Goal: Use online tool/utility: Utilize a website feature to perform a specific function

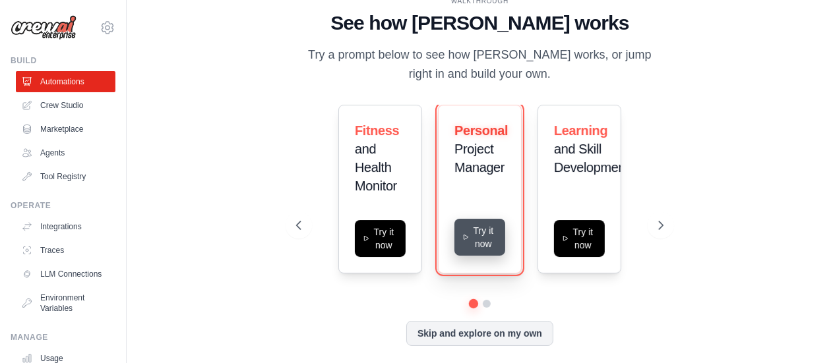
click at [479, 241] on button "Try it now" at bounding box center [479, 237] width 51 height 37
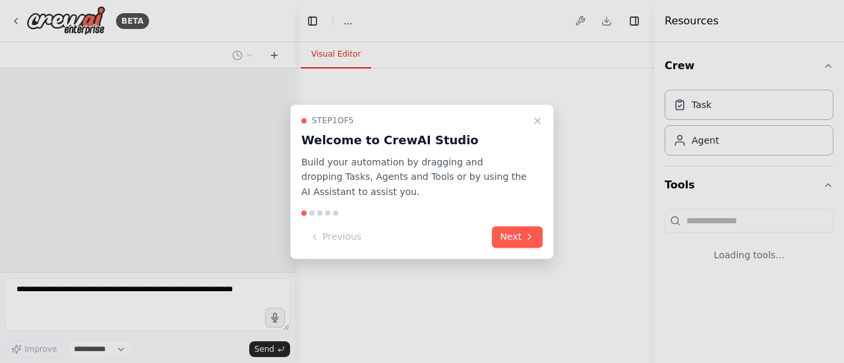
select select "****"
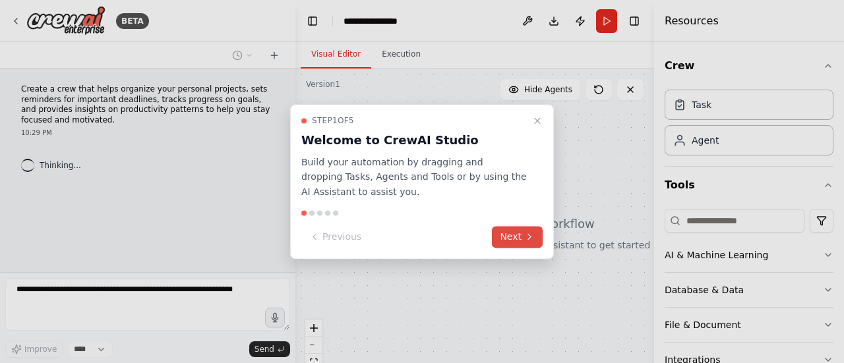
click at [519, 236] on button "Next" at bounding box center [517, 237] width 51 height 22
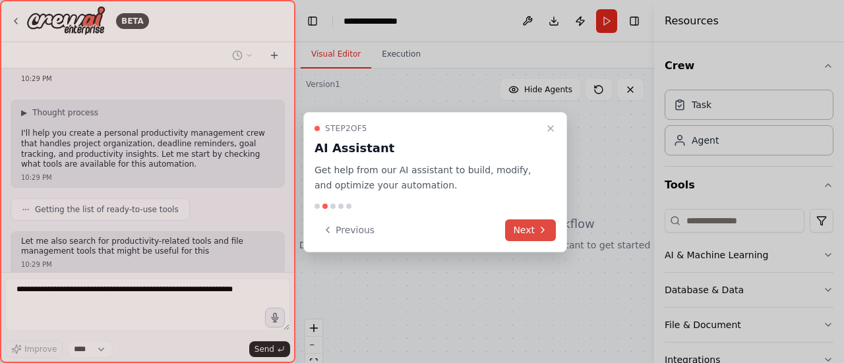
scroll to position [142, 0]
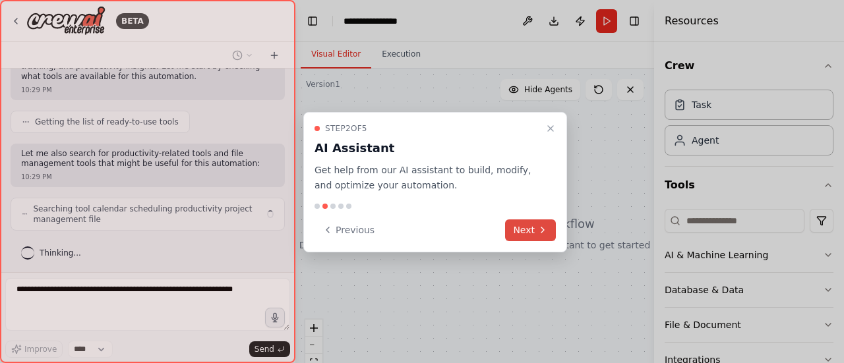
click at [524, 228] on button "Next" at bounding box center [530, 231] width 51 height 22
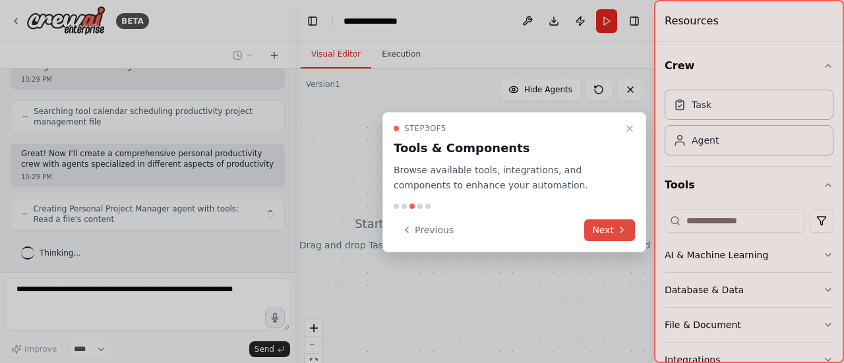
scroll to position [249, 0]
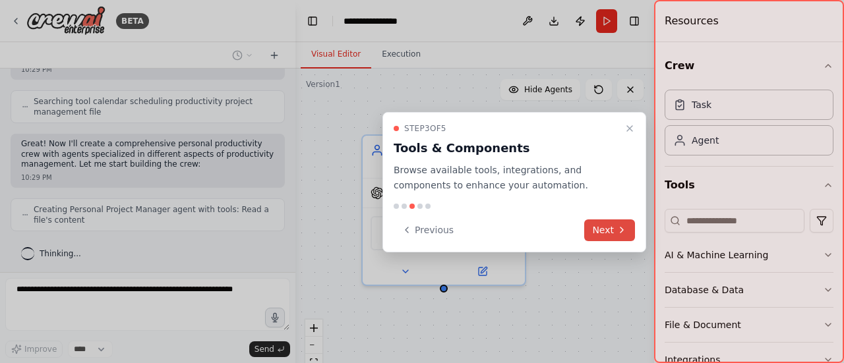
click at [600, 234] on button "Next" at bounding box center [609, 231] width 51 height 22
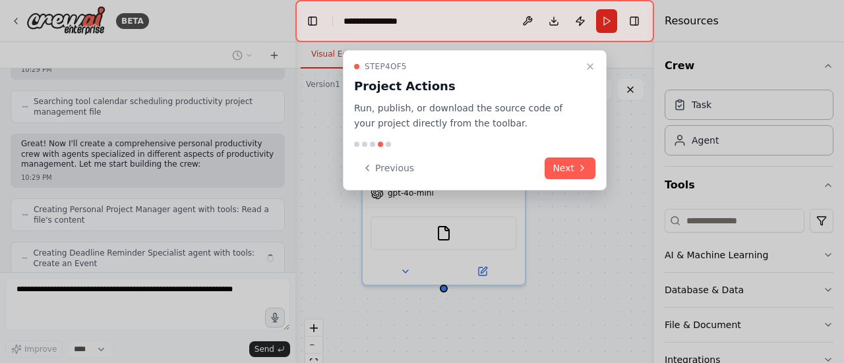
scroll to position [293, 0]
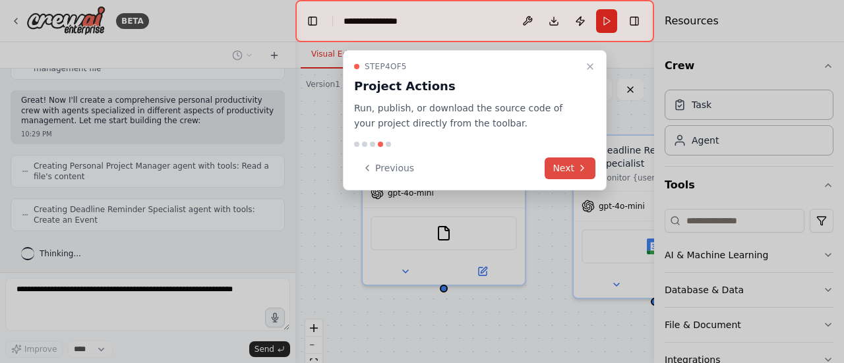
click at [559, 163] on button "Next" at bounding box center [570, 169] width 51 height 22
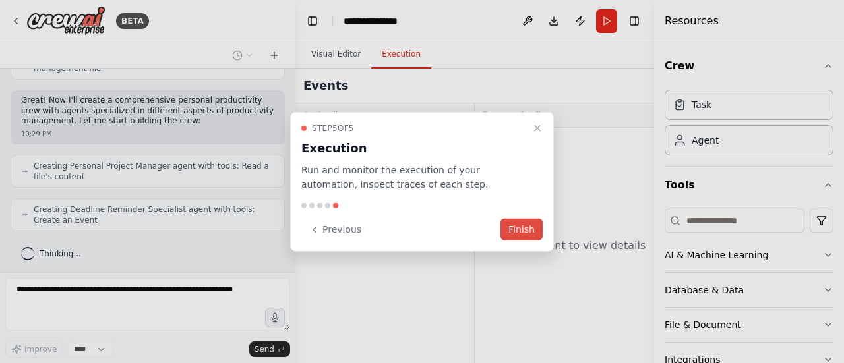
click at [514, 230] on button "Finish" at bounding box center [522, 230] width 42 height 22
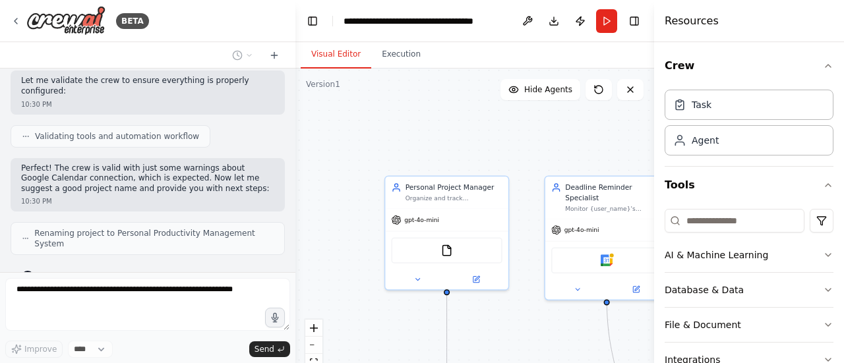
scroll to position [737, 0]
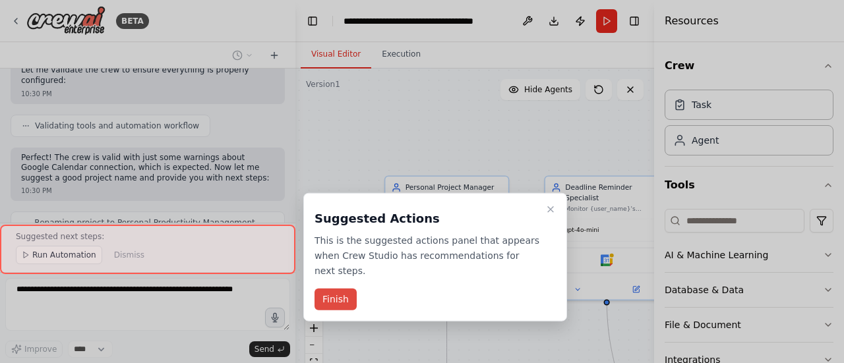
click at [334, 289] on button "Finish" at bounding box center [336, 300] width 42 height 22
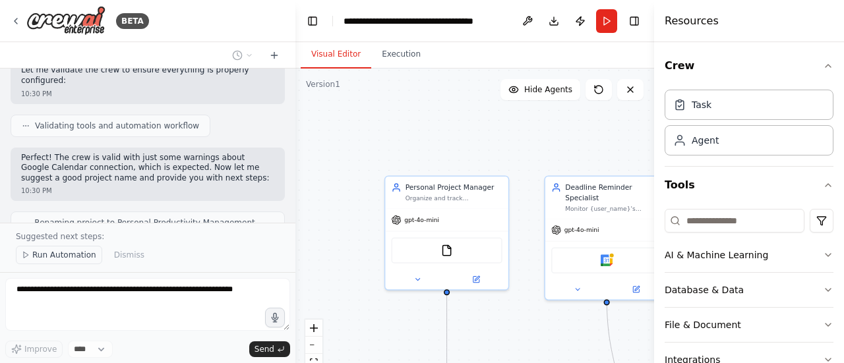
click at [53, 254] on span "Run Automation" at bounding box center [64, 255] width 64 height 11
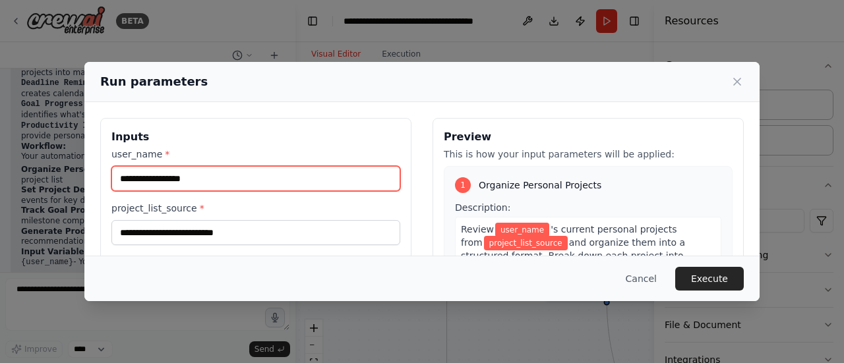
click at [189, 179] on input "user_name *" at bounding box center [255, 178] width 289 height 25
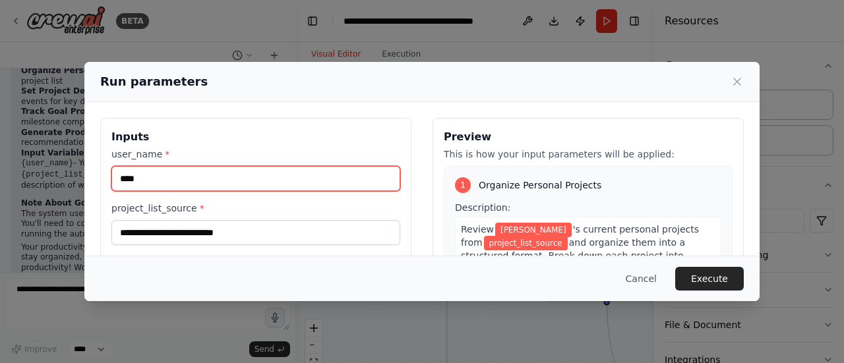
type input "****"
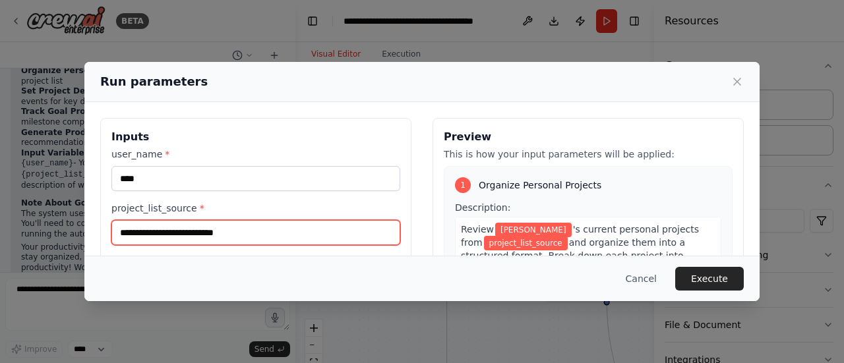
click at [196, 237] on input "project_list_source *" at bounding box center [255, 232] width 289 height 25
type input "****"
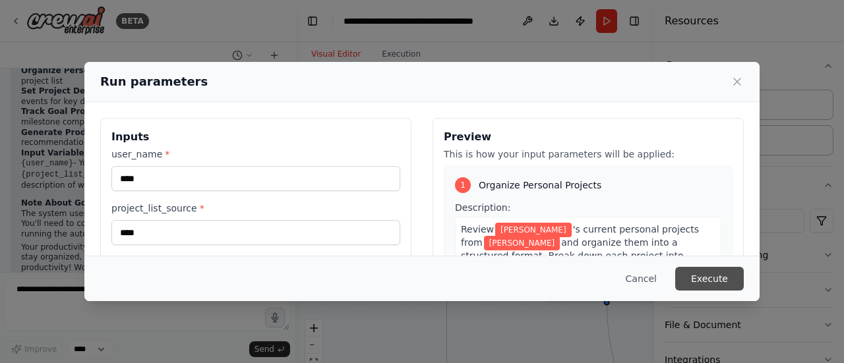
click at [708, 281] on button "Execute" at bounding box center [709, 279] width 69 height 24
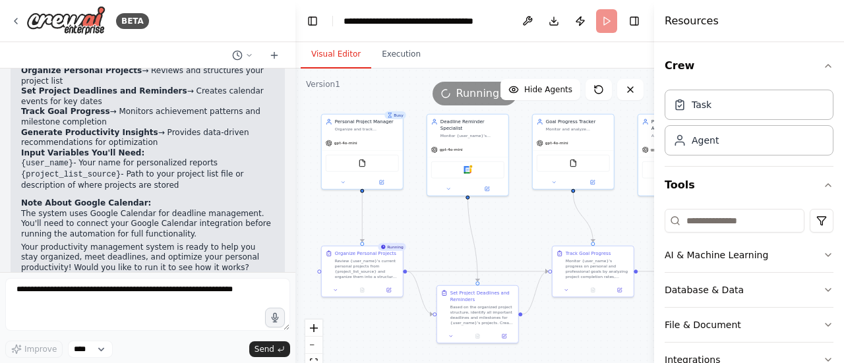
drag, startPoint x: 491, startPoint y: 279, endPoint x: 421, endPoint y: 225, distance: 88.4
click at [421, 225] on div ".deletable-edge-delete-btn { width: 20px; height: 20px; border: 0px solid #ffff…" at bounding box center [475, 234] width 359 height 330
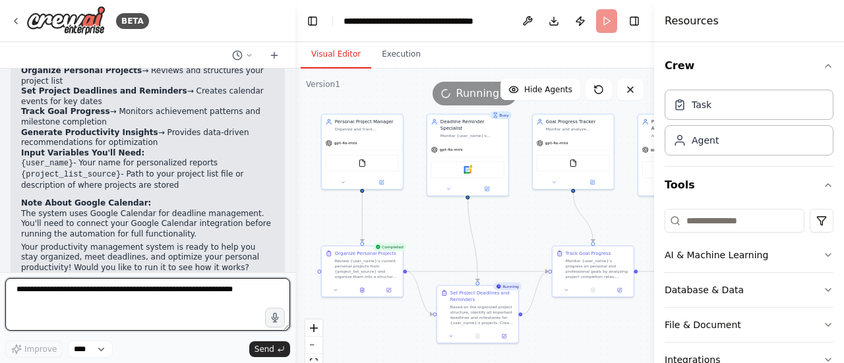
click at [144, 299] on textarea at bounding box center [147, 304] width 285 height 53
type textarea "**********"
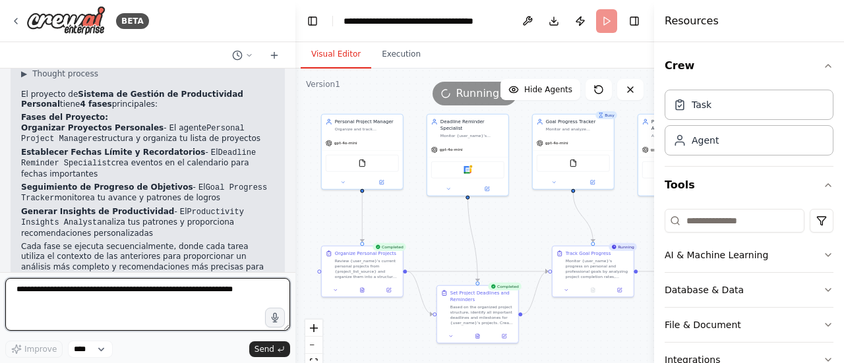
scroll to position [1379, 0]
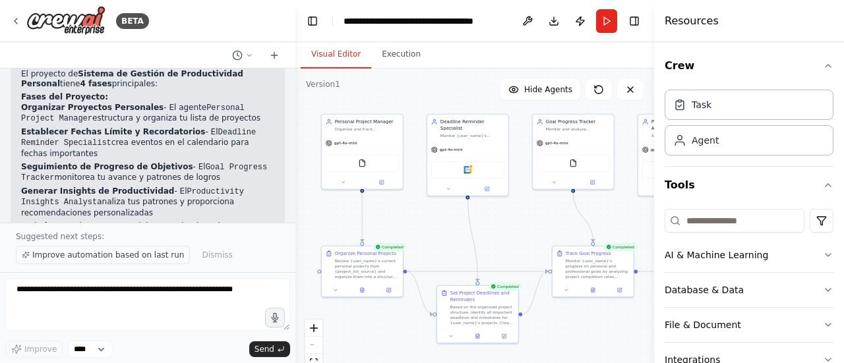
click at [144, 259] on span "Improve automation based on last run" at bounding box center [108, 255] width 152 height 11
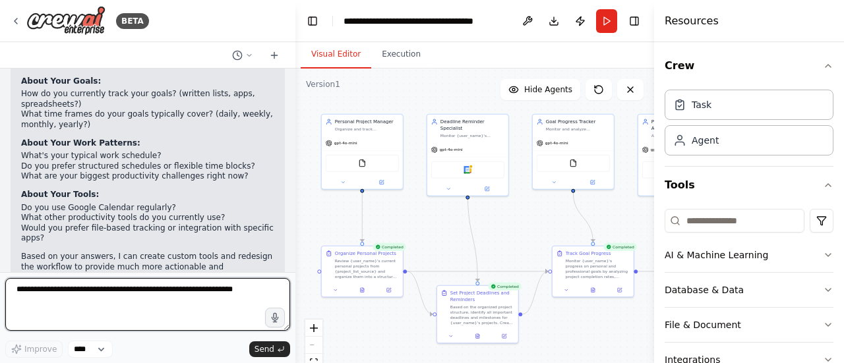
scroll to position [1919, 0]
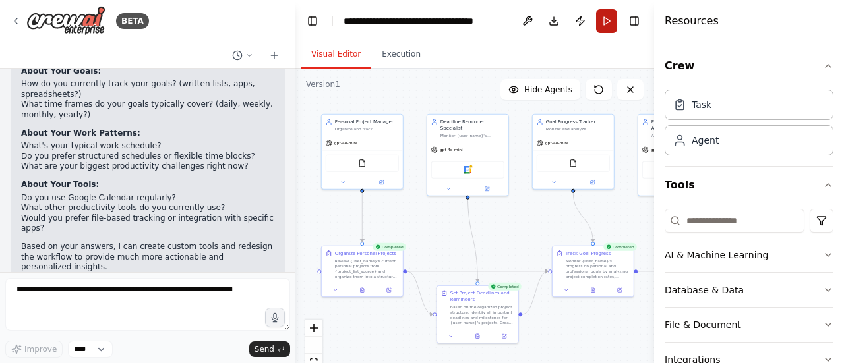
click at [612, 16] on button "Run" at bounding box center [606, 21] width 21 height 24
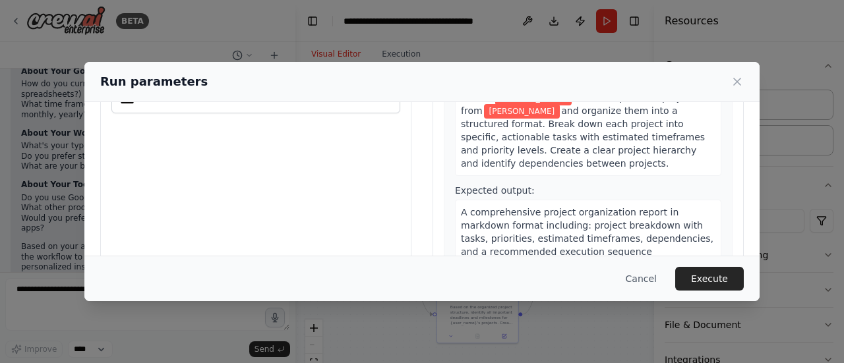
scroll to position [189, 0]
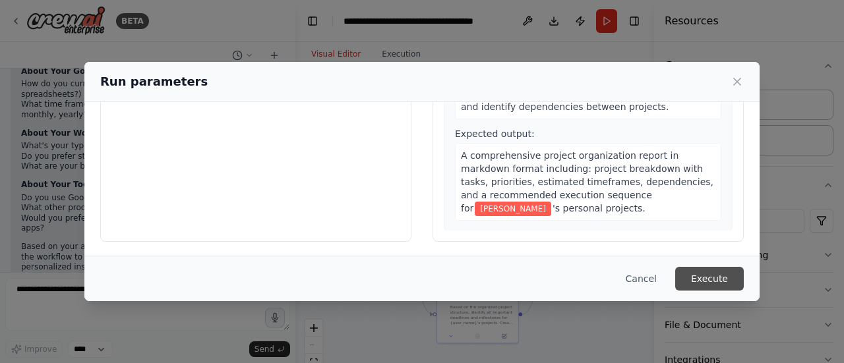
click at [707, 275] on button "Execute" at bounding box center [709, 279] width 69 height 24
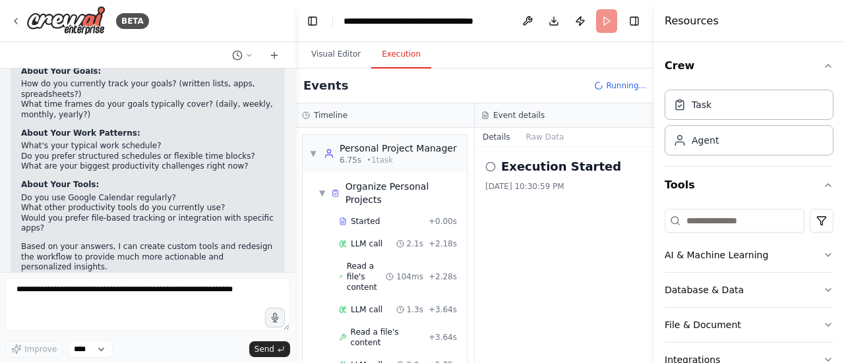
click at [394, 60] on button "Execution" at bounding box center [401, 55] width 60 height 28
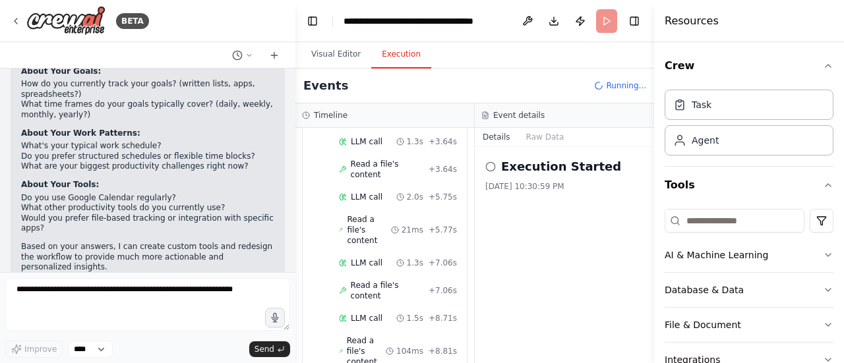
scroll to position [361, 0]
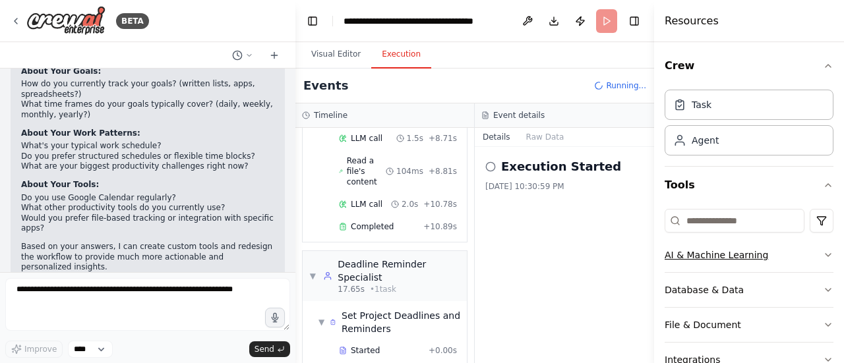
click at [826, 255] on icon "button" at bounding box center [828, 255] width 5 height 3
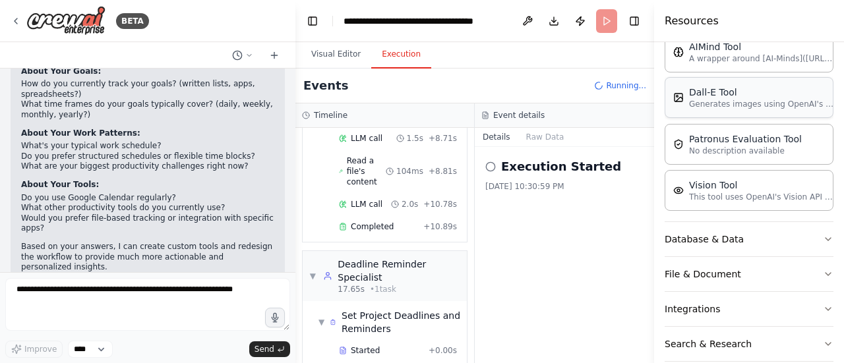
scroll to position [264, 0]
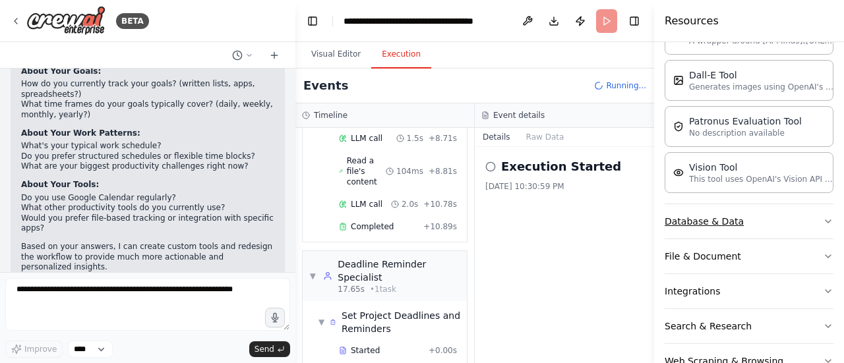
click at [823, 220] on icon "button" at bounding box center [828, 221] width 11 height 11
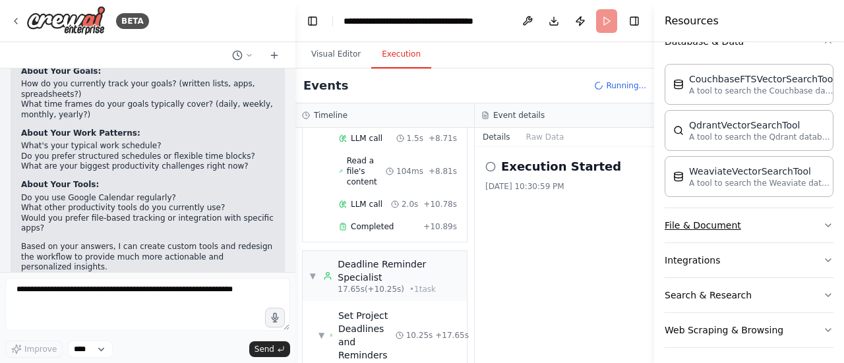
scroll to position [485, 0]
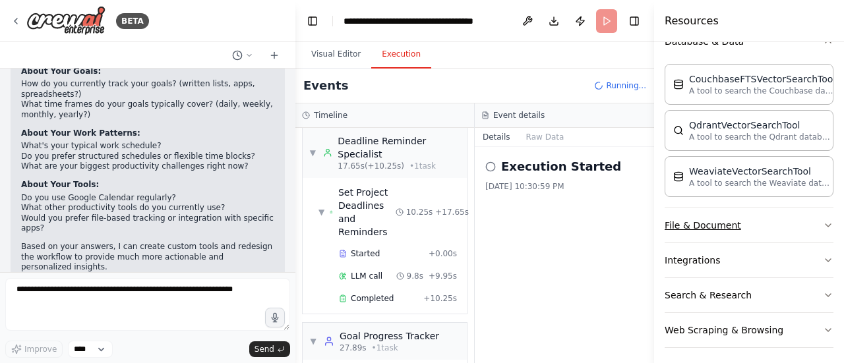
click at [807, 226] on button "File & Document" at bounding box center [749, 225] width 169 height 34
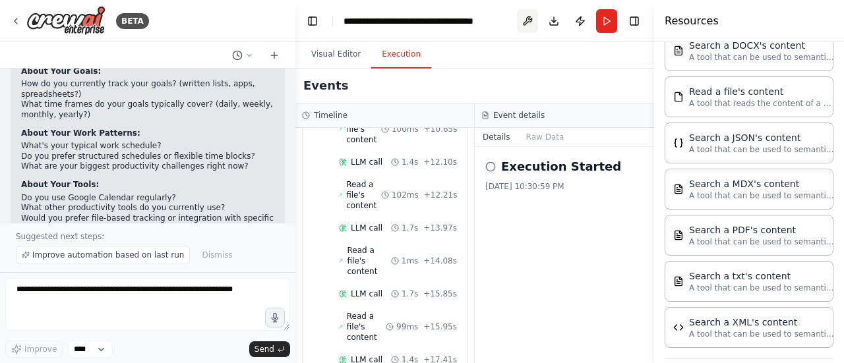
scroll to position [2253, 0]
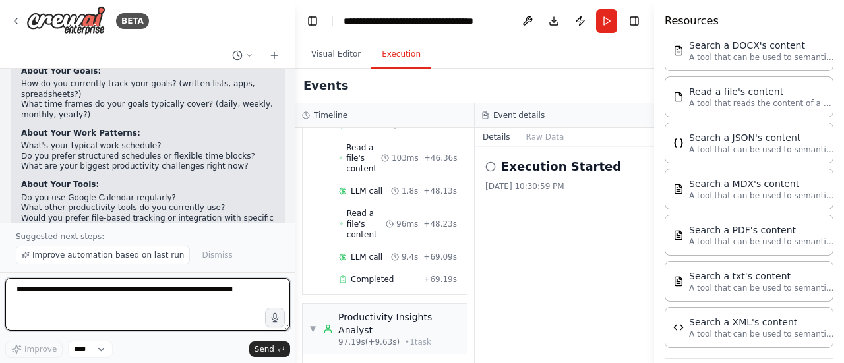
click at [46, 293] on textarea at bounding box center [147, 304] width 285 height 53
type textarea "**********"
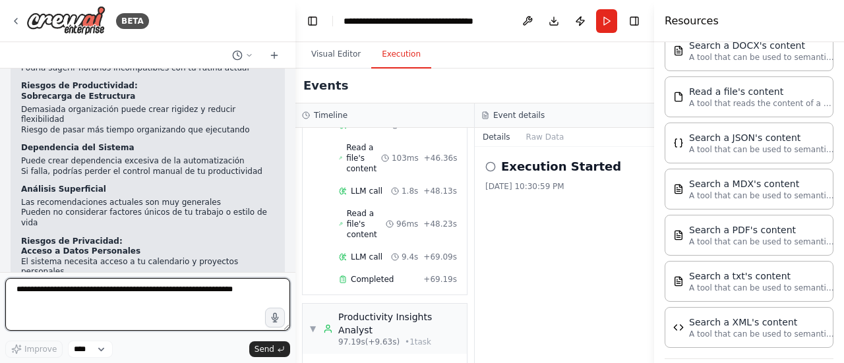
scroll to position [2433, 0]
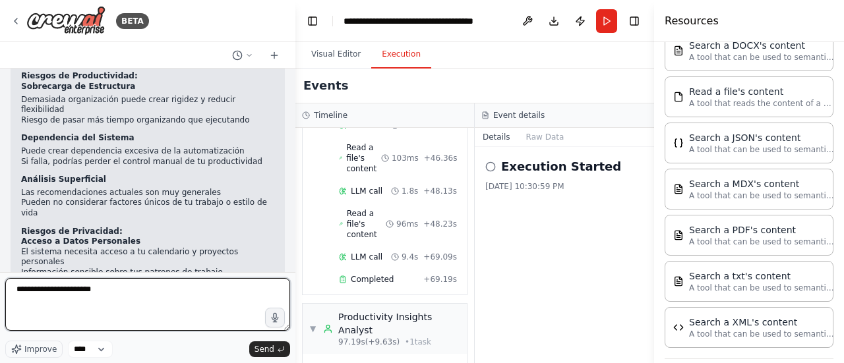
type textarea "**********"
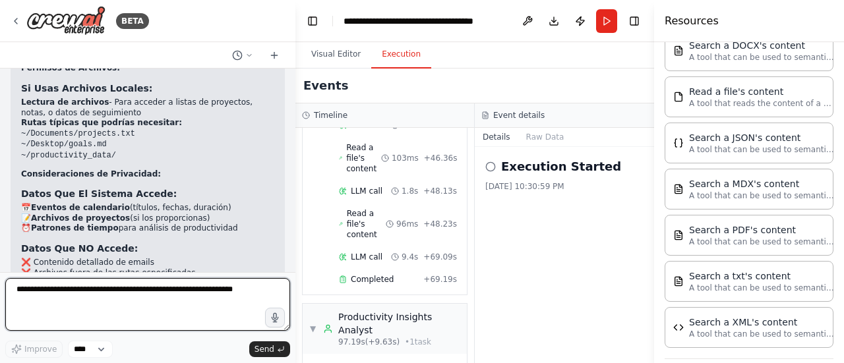
scroll to position [3023, 0]
